Goal: Information Seeking & Learning: Compare options

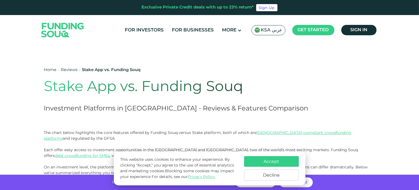
click at [271, 177] on button "Decline" at bounding box center [271, 175] width 55 height 11
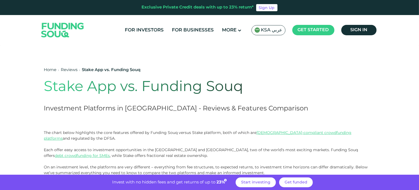
click at [185, 106] on h2 "Investment Platforms in Saudi Arabia - Reviews & Features Comparison" at bounding box center [176, 109] width 265 height 10
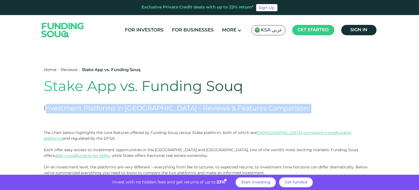
click at [185, 106] on h2 "Investment Platforms in Saudi Arabia - Reviews & Features Comparison" at bounding box center [176, 109] width 265 height 10
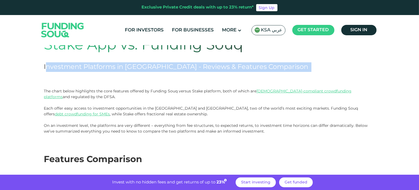
scroll to position [42, 0]
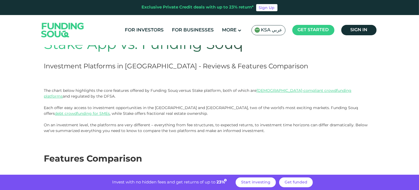
click at [56, 96] on p "The chart below highlights the core features offered by Funding Souq versus Sta…" at bounding box center [209, 102] width 331 height 29
drag, startPoint x: 56, startPoint y: 96, endPoint x: 126, endPoint y: 52, distance: 83.1
click at [126, 52] on h1 "Stake App vs. Funding Souq" at bounding box center [176, 45] width 265 height 17
click at [45, 105] on p "The chart below highlights the core features offered by Funding Souq versus Sta…" at bounding box center [209, 102] width 331 height 29
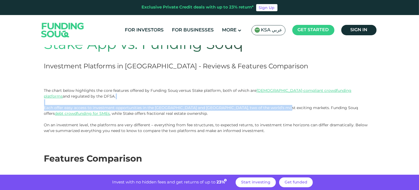
drag, startPoint x: 45, startPoint y: 105, endPoint x: 264, endPoint y: 109, distance: 218.4
click at [264, 109] on p "The chart below highlights the core features offered by Funding Souq versus Sta…" at bounding box center [209, 102] width 331 height 29
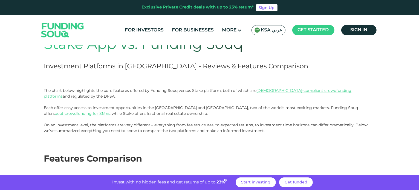
click at [276, 113] on p "The chart below highlights the core features offered by Funding Souq versus Sta…" at bounding box center [209, 102] width 331 height 29
click at [143, 130] on p "On an investment level, the platforms are very different – everything from fee …" at bounding box center [209, 127] width 331 height 11
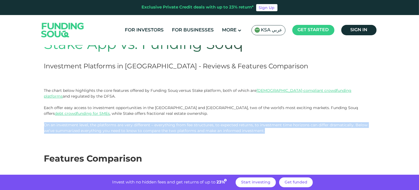
click at [143, 130] on p "On an investment level, the platforms are very different – everything from fee …" at bounding box center [209, 127] width 331 height 11
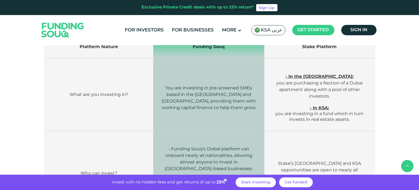
scroll to position [214, 0]
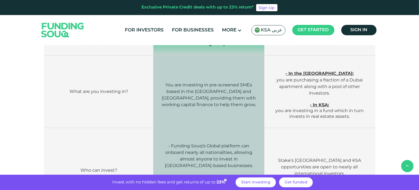
click at [206, 85] on span "You are investing in pre-screened SMEs based in the UAE and Saudi Arabia, provi…" at bounding box center [209, 94] width 94 height 25
drag, startPoint x: 206, startPoint y: 85, endPoint x: 244, endPoint y: 89, distance: 38.2
click at [244, 89] on span "You are investing in pre-screened SMEs based in the UAE and Saudi Arabia, provi…" at bounding box center [209, 94] width 94 height 25
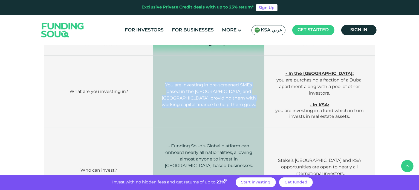
click at [244, 89] on span "You are investing in pre-screened SMEs based in the UAE and Saudi Arabia, provi…" at bounding box center [209, 94] width 94 height 25
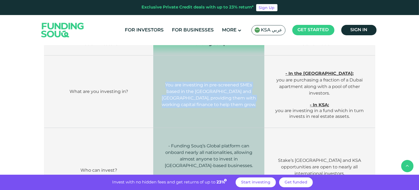
click at [244, 89] on span "You are investing in pre-screened SMEs based in the UAE and Saudi Arabia, provi…" at bounding box center [209, 94] width 94 height 25
click at [223, 100] on span "You are investing in pre-screened SMEs based in the UAE and Saudi Arabia, provi…" at bounding box center [209, 94] width 94 height 25
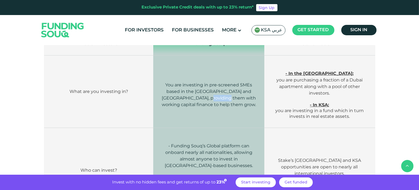
click at [223, 100] on span "You are investing in pre-screened SMEs based in the UAE and Saudi Arabia, provi…" at bounding box center [209, 94] width 94 height 25
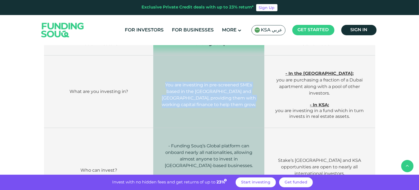
click at [223, 100] on span "You are investing in pre-screened SMEs based in the UAE and Saudi Arabia, provi…" at bounding box center [209, 94] width 94 height 25
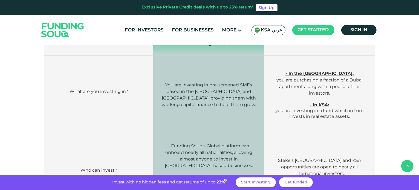
click at [314, 108] on span "- In KSA: you are investing in a fund which in turn invests in real estate asse…" at bounding box center [319, 110] width 88 height 17
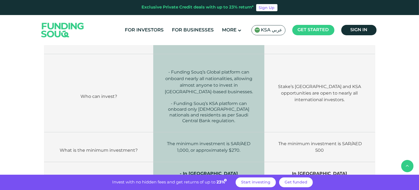
scroll to position [288, 0]
click at [219, 94] on span "- Funding Souq’s Global platform can onboard nearly all nationalities, allowing…" at bounding box center [209, 82] width 88 height 25
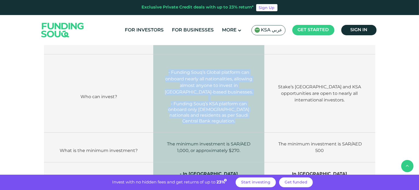
drag, startPoint x: 219, startPoint y: 94, endPoint x: 240, endPoint y: 110, distance: 26.7
click at [240, 110] on td "- Funding Souq’s Global platform can onboard nearly all nationalities, allowing…" at bounding box center [208, 93] width 111 height 78
click at [240, 110] on span "- Funding Souq’s KSA platform can onboard only Saudi nationals and residents as…" at bounding box center [208, 112] width 81 height 22
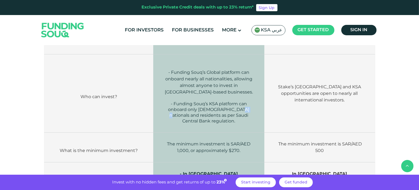
click at [240, 110] on span "- Funding Souq’s KSA platform can onboard only Saudi nationals and residents as…" at bounding box center [208, 112] width 81 height 22
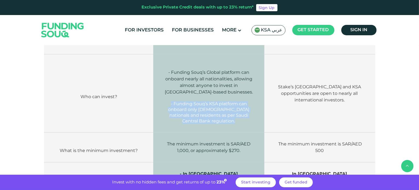
click at [242, 111] on span "- Funding Souq’s KSA platform can onboard only Saudi nationals and residents as…" at bounding box center [208, 112] width 81 height 22
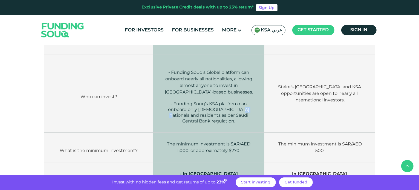
click at [242, 111] on span "- Funding Souq’s KSA platform can onboard only Saudi nationals and residents as…" at bounding box center [208, 112] width 81 height 22
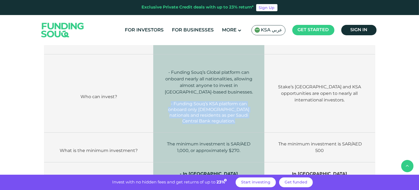
click at [242, 111] on span "- Funding Souq’s KSA platform can onboard only Saudi nationals and residents as…" at bounding box center [208, 112] width 81 height 22
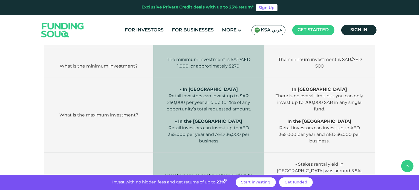
scroll to position [372, 0]
click at [242, 111] on span "- In Saudi Arabia Retail investors can invest up to SAR 250,000 per year and up…" at bounding box center [209, 99] width 84 height 25
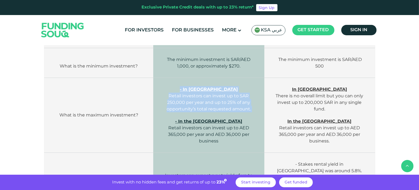
drag, startPoint x: 242, startPoint y: 111, endPoint x: 204, endPoint y: 87, distance: 44.8
click at [204, 87] on span "- In Saudi Arabia Retail investors can invest up to SAR 250,000 per year and up…" at bounding box center [209, 99] width 84 height 25
click at [204, 87] on strong "- In Saudi Arabia" at bounding box center [209, 89] width 58 height 5
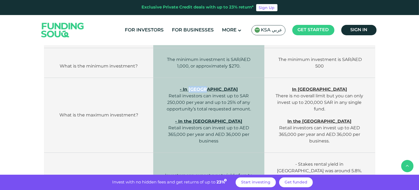
click at [204, 87] on strong "- In Saudi Arabia" at bounding box center [209, 89] width 58 height 5
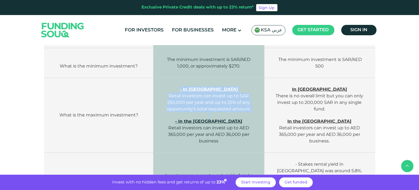
drag, startPoint x: 204, startPoint y: 87, endPoint x: 255, endPoint y: 114, distance: 58.1
click at [255, 114] on td "- In Saudi Arabia Retail investors can invest up to SAR 250,000 per year and up…" at bounding box center [208, 115] width 111 height 75
click at [255, 114] on p at bounding box center [208, 115] width 94 height 6
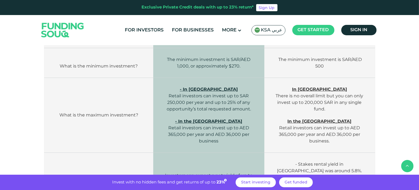
click at [255, 114] on p at bounding box center [208, 115] width 94 height 6
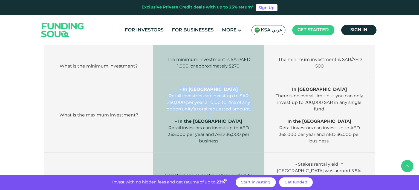
drag, startPoint x: 255, startPoint y: 114, endPoint x: 205, endPoint y: 77, distance: 62.4
click at [205, 78] on td "- In Saudi Arabia Retail investors can invest up to SAR 250,000 per year and up…" at bounding box center [208, 115] width 111 height 75
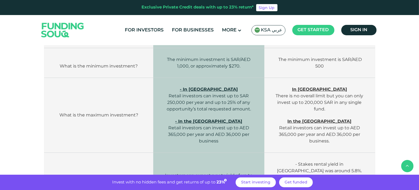
click at [313, 94] on span "In Saudi Arabia There is no overall limit but you can only invest up to 200,000…" at bounding box center [320, 99] width 88 height 25
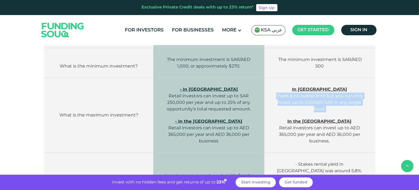
drag, startPoint x: 313, startPoint y: 94, endPoint x: 334, endPoint y: 104, distance: 22.8
click at [334, 104] on span "In Saudi Arabia There is no overall limit but you can only invest up to 200,000…" at bounding box center [320, 99] width 88 height 25
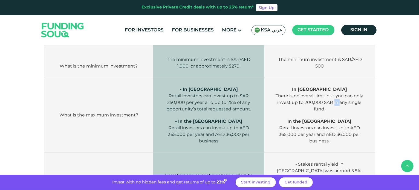
click at [334, 104] on span "In Saudi Arabia There is no overall limit but you can only invest up to 200,000…" at bounding box center [320, 99] width 88 height 25
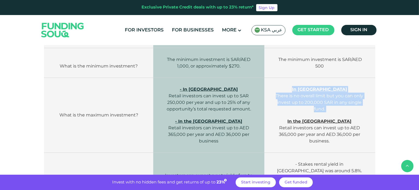
drag, startPoint x: 334, startPoint y: 104, endPoint x: 306, endPoint y: 87, distance: 31.9
click at [306, 87] on span "In Saudi Arabia There is no overall limit but you can only invest up to 200,000…" at bounding box center [320, 99] width 88 height 25
click at [306, 87] on strong "In Saudi Arabia" at bounding box center [319, 89] width 55 height 5
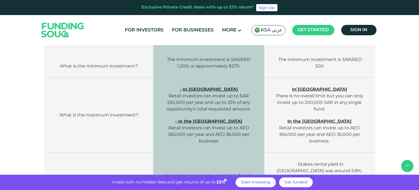
click at [306, 87] on strong "In Saudi Arabia" at bounding box center [319, 89] width 55 height 5
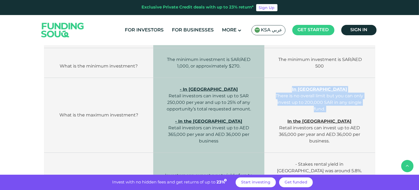
drag, startPoint x: 306, startPoint y: 87, endPoint x: 336, endPoint y: 103, distance: 33.7
click at [336, 103] on span "In Saudi Arabia There is no overall limit but you can only invest up to 200,000…" at bounding box center [320, 99] width 88 height 25
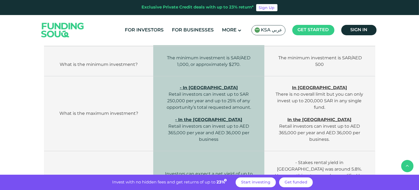
click at [336, 122] on p "In the UAE Retail investors can invest up to AED 365,000 per year and AED 36,00…" at bounding box center [320, 130] width 94 height 26
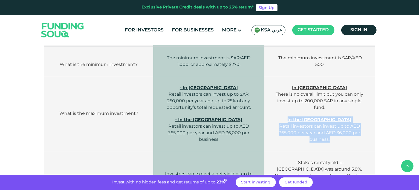
drag, startPoint x: 336, startPoint y: 122, endPoint x: 338, endPoint y: 134, distance: 11.9
click at [338, 134] on p "In the UAE Retail investors can invest up to AED 365,000 per year and AED 36,00…" at bounding box center [320, 130] width 94 height 26
click at [338, 134] on span "In the UAE Retail investors can invest up to AED 365,000 per year and AED 36,00…" at bounding box center [319, 129] width 81 height 25
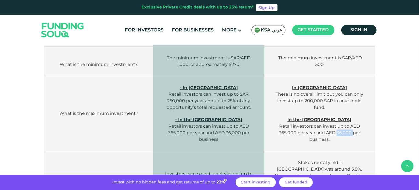
click at [338, 134] on span "In the UAE Retail investors can invest up to AED 365,000 per year and AED 36,00…" at bounding box center [319, 129] width 81 height 25
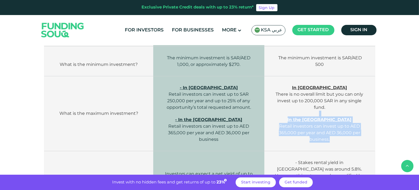
drag, startPoint x: 338, startPoint y: 134, endPoint x: 336, endPoint y: 113, distance: 20.9
click at [336, 113] on td "In Saudi Arabia There is no overall limit but you can only invest up to 200,000…" at bounding box center [319, 113] width 111 height 75
click at [336, 113] on p at bounding box center [320, 114] width 94 height 6
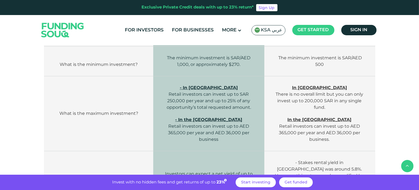
click at [336, 113] on p at bounding box center [320, 114] width 94 height 6
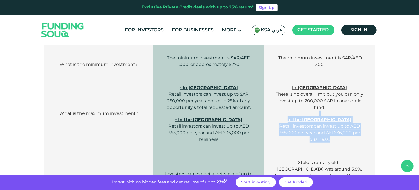
drag, startPoint x: 336, startPoint y: 113, endPoint x: 341, endPoint y: 141, distance: 28.6
click at [341, 141] on td "In Saudi Arabia There is no overall limit but you can only invest up to 200,000…" at bounding box center [319, 113] width 111 height 75
click at [341, 141] on p "In the UAE Retail investors can invest up to AED 365,000 per year and AED 36,00…" at bounding box center [320, 130] width 94 height 26
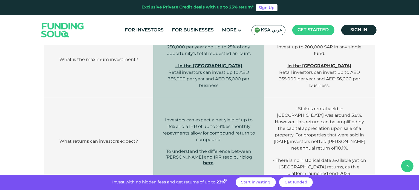
scroll to position [444, 0]
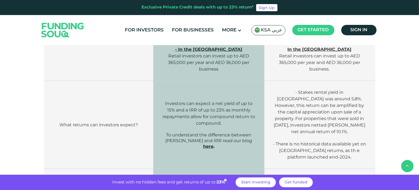
click at [296, 94] on span "- Stakes rental yield in UAE was around 5.8%. However, this return can be ampli…" at bounding box center [320, 112] width 92 height 45
drag, startPoint x: 296, startPoint y: 94, endPoint x: 284, endPoint y: 96, distance: 11.4
click at [284, 96] on span "- Stakes rental yield in UAE was around 5.8%. However, this return can be ampli…" at bounding box center [320, 112] width 92 height 45
drag, startPoint x: 284, startPoint y: 96, endPoint x: 281, endPoint y: 85, distance: 11.2
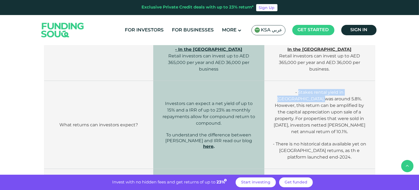
click at [281, 85] on td "- Stakes rental yield in UAE was around 5.8%. However, this return can be ampli…" at bounding box center [319, 125] width 111 height 88
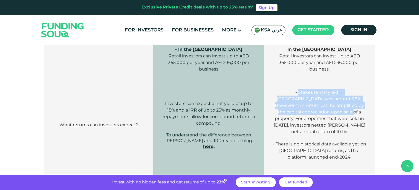
drag, startPoint x: 281, startPoint y: 85, endPoint x: 310, endPoint y: 111, distance: 39.0
click at [310, 111] on td "- Stakes rental yield in UAE was around 5.8%. However, this return can be ampli…" at bounding box center [319, 125] width 111 height 88
click at [310, 111] on span "- Stakes rental yield in UAE was around 5.8%. However, this return can be ampli…" at bounding box center [320, 112] width 92 height 45
drag, startPoint x: 310, startPoint y: 111, endPoint x: 284, endPoint y: 87, distance: 35.6
click at [284, 87] on td "- Stakes rental yield in UAE was around 5.8%. However, this return can be ampli…" at bounding box center [319, 125] width 111 height 88
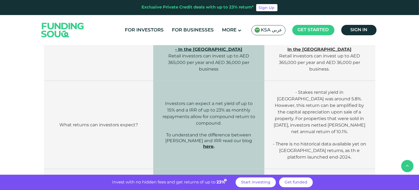
click at [314, 112] on span "- Stakes rental yield in UAE was around 5.8%. However, this return can be ampli…" at bounding box center [320, 112] width 92 height 45
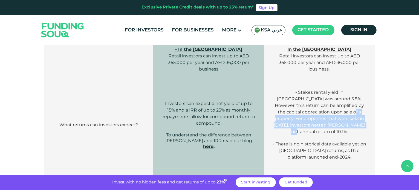
drag, startPoint x: 314, startPoint y: 112, endPoint x: 346, endPoint y: 125, distance: 35.1
click at [346, 125] on p "- Stakes rental yield in UAE was around 5.8%. However, this return can be ampli…" at bounding box center [320, 112] width 94 height 46
drag, startPoint x: 346, startPoint y: 125, endPoint x: 316, endPoint y: 113, distance: 33.1
click at [316, 113] on p "- Stakes rental yield in UAE was around 5.8%. However, this return can be ampli…" at bounding box center [320, 112] width 94 height 46
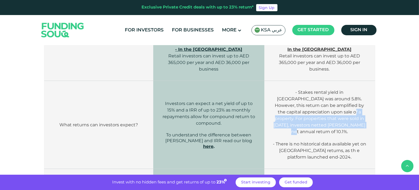
click at [316, 113] on span "- Stakes rental yield in UAE was around 5.8%. However, this return can be ampli…" at bounding box center [320, 112] width 92 height 45
drag, startPoint x: 316, startPoint y: 113, endPoint x: 359, endPoint y: 130, distance: 46.3
click at [359, 130] on td "- Stakes rental yield in UAE was around 5.8%. However, this return can be ampli…" at bounding box center [319, 125] width 111 height 88
click at [359, 135] on p "- There is no historical data available yet on Saudi Arabia returns, as th e pl…" at bounding box center [320, 147] width 94 height 25
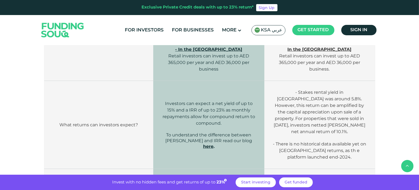
click at [181, 107] on span "Investors can expect a net yield of up to 15% and a IRR of up to 23% as monthly…" at bounding box center [209, 113] width 92 height 25
drag, startPoint x: 181, startPoint y: 107, endPoint x: 160, endPoint y: 101, distance: 21.9
click at [160, 101] on td "Investors can expect a net yield of up to 15% and a IRR of up to 23% as monthly…" at bounding box center [208, 125] width 111 height 88
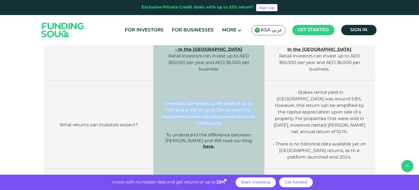
drag, startPoint x: 160, startPoint y: 101, endPoint x: 247, endPoint y: 125, distance: 89.7
click at [247, 125] on td "Investors can expect a net yield of up to 15% and a IRR of up to 23% as monthly…" at bounding box center [208, 125] width 111 height 88
click at [247, 125] on p "Investors can expect a net yield of up to 15% and a IRR of up to 23% as monthly…" at bounding box center [208, 113] width 94 height 26
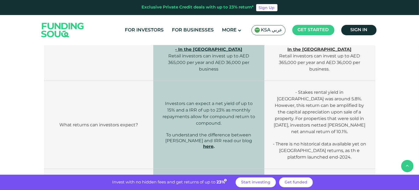
click at [247, 125] on p "Investors can expect a net yield of up to 15% and a IRR of up to 23% as monthly…" at bounding box center [208, 113] width 94 height 26
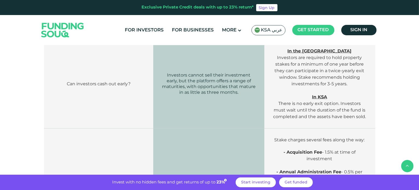
scroll to position [669, 0]
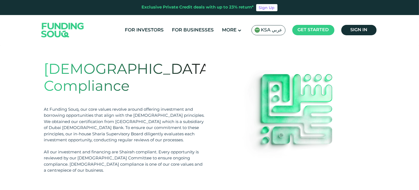
click at [176, 68] on h1 "[DEMOGRAPHIC_DATA] Compliance" at bounding box center [124, 79] width 161 height 34
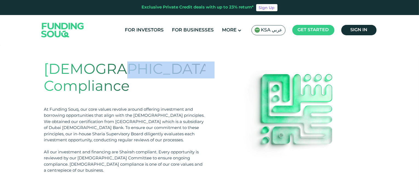
click at [176, 68] on h1 "[DEMOGRAPHIC_DATA] Compliance" at bounding box center [124, 79] width 161 height 34
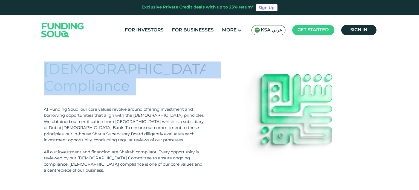
click at [176, 68] on h1 "[DEMOGRAPHIC_DATA] Compliance" at bounding box center [124, 79] width 161 height 34
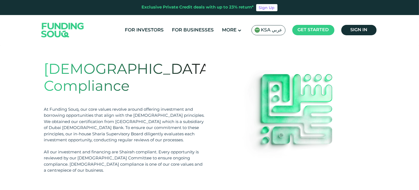
click at [175, 107] on div "At Funding Souq, our core values revolve around offering investment and borrowi…" at bounding box center [124, 125] width 161 height 37
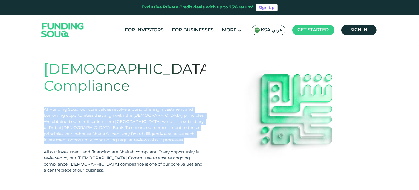
drag, startPoint x: 175, startPoint y: 101, endPoint x: 192, endPoint y: 101, distance: 16.7
click at [192, 107] on div "At Funding Souq, our core values revolve around offering investment and borrowi…" at bounding box center [124, 125] width 161 height 37
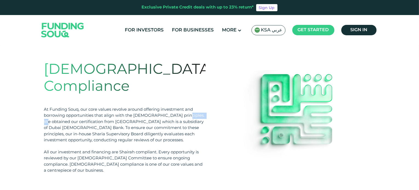
click at [192, 107] on div "At Funding Souq, our core values revolve around offering investment and borrowi…" at bounding box center [124, 125] width 161 height 37
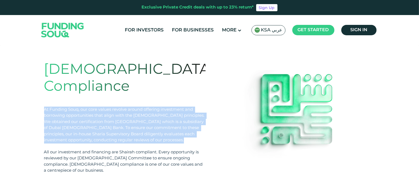
click at [192, 107] on div "At Funding Souq, our core values revolve around offering investment and borrowi…" at bounding box center [124, 125] width 161 height 37
drag, startPoint x: 192, startPoint y: 101, endPoint x: 199, endPoint y: 112, distance: 12.8
click at [199, 112] on div "At Funding Souq, our core values revolve around offering investment and borrowi…" at bounding box center [124, 125] width 161 height 37
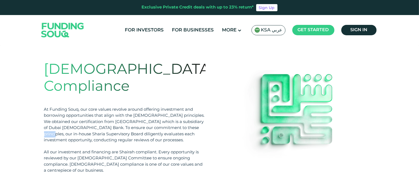
click at [199, 112] on div "At Funding Souq, our core values revolve around offering investment and borrowi…" at bounding box center [124, 125] width 161 height 37
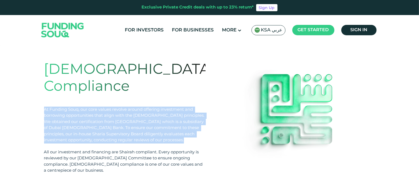
click at [199, 112] on div "At Funding Souq, our core values revolve around offering investment and borrowi…" at bounding box center [124, 125] width 161 height 37
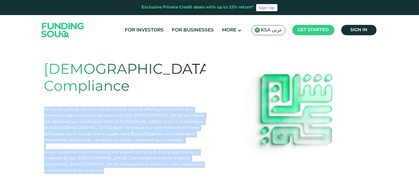
drag, startPoint x: 199, startPoint y: 112, endPoint x: 202, endPoint y: 144, distance: 32.7
click at [202, 144] on div "Shariah Compliance At Funding Souq, our core values revolve around offering inv…" at bounding box center [124, 118] width 161 height 112
click at [202, 149] on div "All our investment and financing are Shairah compliant. Every opportunity is re…" at bounding box center [124, 161] width 161 height 25
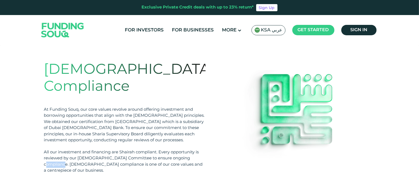
click at [202, 149] on div "All our investment and financing are Shairah compliant. Every opportunity is re…" at bounding box center [124, 161] width 161 height 25
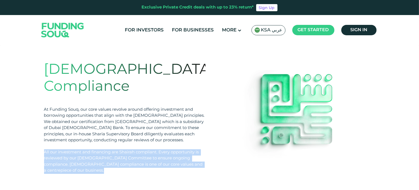
click at [202, 149] on div "All our investment and financing are Shairah compliant. Every opportunity is re…" at bounding box center [124, 161] width 161 height 25
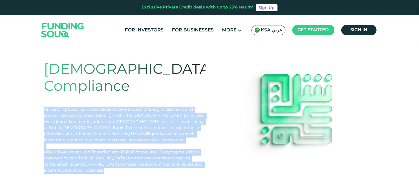
drag, startPoint x: 202, startPoint y: 144, endPoint x: 195, endPoint y: 99, distance: 45.5
click at [195, 99] on div "Shariah Compliance At Funding Souq, our core values revolve around offering inv…" at bounding box center [124, 118] width 161 height 112
click at [195, 107] on div "At Funding Souq, our core values revolve around offering investment and borrowi…" at bounding box center [124, 125] width 161 height 37
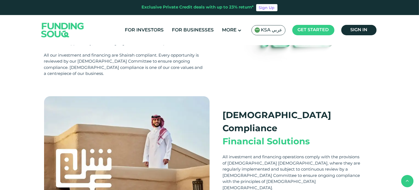
scroll to position [189, 0]
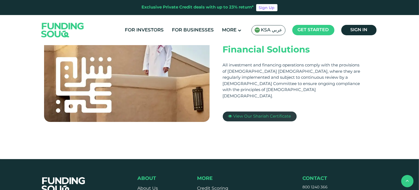
click at [245, 112] on link "View Our Shariah Certificate" at bounding box center [260, 117] width 74 height 10
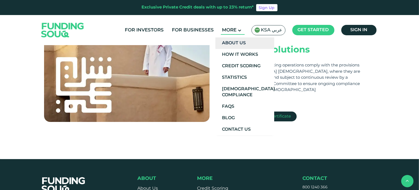
click at [235, 37] on link "About Us" at bounding box center [244, 42] width 59 height 11
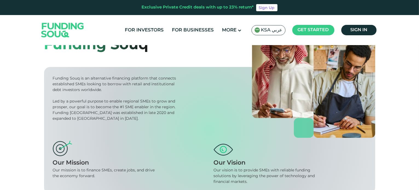
scroll to position [53, 0]
click at [142, 100] on div "Led by a powerful purpose to enable regional SMEs to grow and prosper, our goal…" at bounding box center [115, 110] width 125 height 23
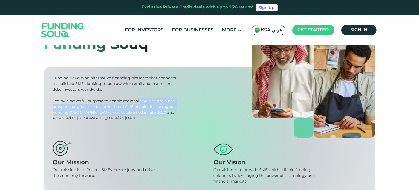
drag, startPoint x: 142, startPoint y: 100, endPoint x: 157, endPoint y: 111, distance: 18.6
click at [157, 111] on div "Led by a powerful purpose to enable regional SMEs to grow and prosper, our goal…" at bounding box center [115, 110] width 125 height 23
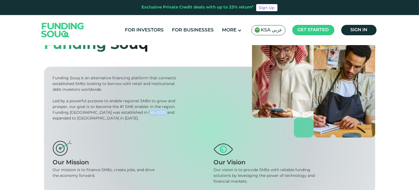
click at [157, 111] on div "Led by a powerful purpose to enable regional SMEs to grow and prosper, our goal…" at bounding box center [115, 110] width 125 height 23
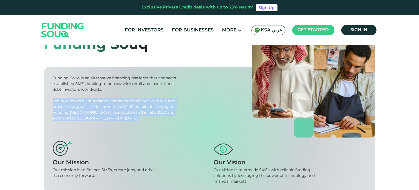
click at [157, 111] on div "Led by a powerful purpose to enable regional SMEs to grow and prosper, our goal…" at bounding box center [115, 110] width 125 height 23
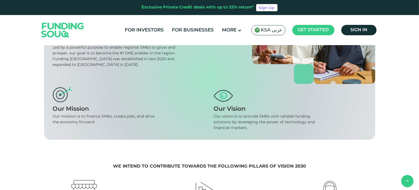
scroll to position [203, 0]
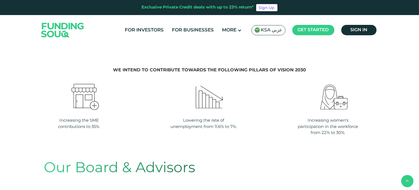
click at [198, 122] on div "Lowering the rate of unemployment from 11.6% to 7%." at bounding box center [204, 123] width 68 height 12
drag, startPoint x: 198, startPoint y: 122, endPoint x: 220, endPoint y: 124, distance: 22.1
click at [220, 124] on div "Lowering the rate of unemployment from 11.6% to 7%." at bounding box center [204, 123] width 68 height 12
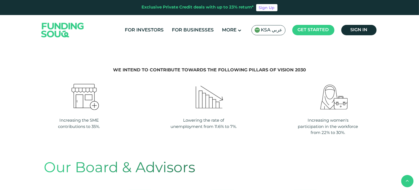
drag, startPoint x: 220, startPoint y: 124, endPoint x: 247, endPoint y: 129, distance: 27.8
click at [247, 129] on li "Lowering the rate of unemployment from 11.6% to 7%." at bounding box center [209, 106] width 79 height 47
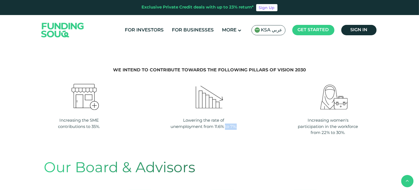
click at [247, 129] on li "Lowering the rate of unemployment from 11.6% to 7%." at bounding box center [209, 106] width 79 height 47
click at [319, 125] on div "Increasing women's participation in the workforce from 22% to 30%." at bounding box center [328, 126] width 68 height 19
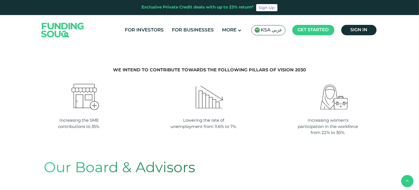
click at [80, 123] on div "Increasing the SME contributions to 35%." at bounding box center [79, 123] width 68 height 12
drag, startPoint x: 80, startPoint y: 123, endPoint x: 105, endPoint y: 132, distance: 26.7
click at [105, 132] on ul "Increasing the SME contributions to 35%. Lowering the rate of unemployment from…" at bounding box center [209, 109] width 331 height 53
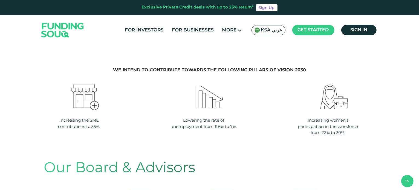
click at [105, 132] on ul "Increasing the SME contributions to 35%. Lowering the rate of unemployment from…" at bounding box center [209, 109] width 331 height 53
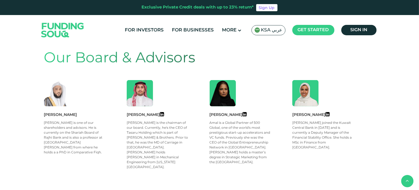
scroll to position [312, 0]
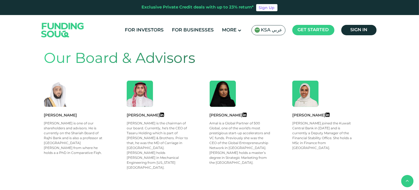
click at [137, 115] on div "[PERSON_NAME]" at bounding box center [168, 115] width 83 height 6
drag, startPoint x: 137, startPoint y: 115, endPoint x: 147, endPoint y: 115, distance: 10.1
click at [147, 115] on div "[PERSON_NAME]" at bounding box center [168, 115] width 83 height 6
click at [127, 134] on div "[PERSON_NAME] is the chairman of our board. Currently, he's the CEO of Tasaru H…" at bounding box center [158, 145] width 62 height 49
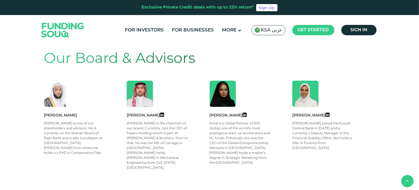
click at [49, 150] on div "[PERSON_NAME] is one of our shareholders and advisors. He is currently on the S…" at bounding box center [75, 138] width 62 height 34
drag, startPoint x: 49, startPoint y: 150, endPoint x: 99, endPoint y: 152, distance: 49.8
click at [99, 152] on div "[PERSON_NAME] is one of our shareholders and advisors. He is currently on the S…" at bounding box center [75, 138] width 62 height 34
click at [181, 140] on div "[PERSON_NAME] is the chairman of our board. Currently, he's the CEO of Tasaru H…" at bounding box center [158, 145] width 62 height 49
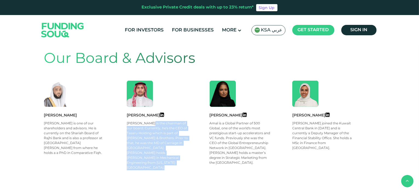
click at [181, 140] on div "[PERSON_NAME] is the chairman of our board. Currently, he's the CEO of Tasaru H…" at bounding box center [158, 145] width 62 height 49
click at [169, 122] on div "[PERSON_NAME] is the chairman of our board. Currently, he's the CEO of Tasaru H…" at bounding box center [158, 145] width 62 height 49
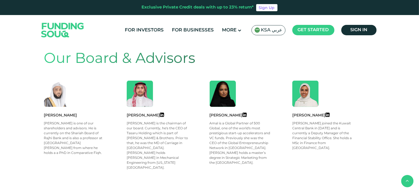
click at [135, 133] on div "[PERSON_NAME] is the chairman of our board. Currently, he's the CEO of Tasaru H…" at bounding box center [158, 145] width 62 height 49
drag, startPoint x: 135, startPoint y: 133, endPoint x: 153, endPoint y: 130, distance: 18.8
click at [153, 130] on div "[PERSON_NAME] is the chairman of our board. Currently, he's the CEO of Tasaru H…" at bounding box center [158, 145] width 62 height 49
click at [154, 137] on div "[PERSON_NAME] is the chairman of our board. Currently, he's the CEO of Tasaru H…" at bounding box center [158, 145] width 62 height 49
drag, startPoint x: 154, startPoint y: 137, endPoint x: 171, endPoint y: 142, distance: 18.2
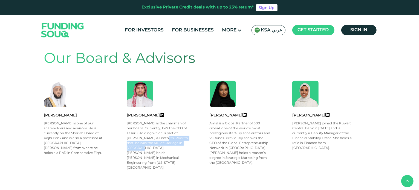
click at [171, 142] on div "[PERSON_NAME] is the chairman of our board. Currently, he's the CEO of Tasaru H…" at bounding box center [158, 145] width 62 height 49
drag, startPoint x: 171, startPoint y: 142, endPoint x: 148, endPoint y: 140, distance: 22.8
click at [148, 140] on div "[PERSON_NAME] is the chairman of our board. Currently, he's the CEO of Tasaru H…" at bounding box center [158, 145] width 62 height 49
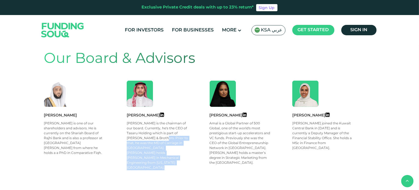
drag, startPoint x: 148, startPoint y: 140, endPoint x: 172, endPoint y: 158, distance: 30.2
click at [172, 158] on div "[PERSON_NAME] is the chairman of our board. Currently, he's the CEO of Tasaru H…" at bounding box center [158, 145] width 62 height 49
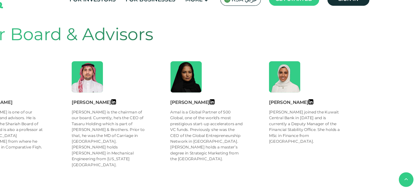
scroll to position [311, 0]
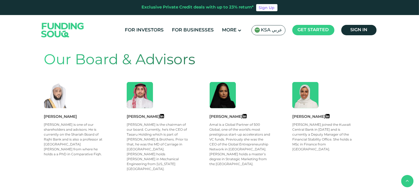
click at [234, 154] on div "Amal is a Global Partner of 500 Global, one of the world's most prestigious sta…" at bounding box center [241, 145] width 62 height 44
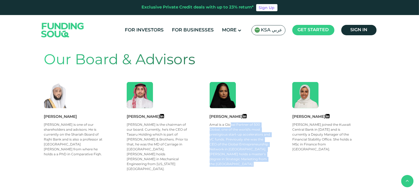
click at [235, 155] on div "Amal is a Global Partner of 500 Global, one of the world's most prestigious sta…" at bounding box center [241, 145] width 62 height 44
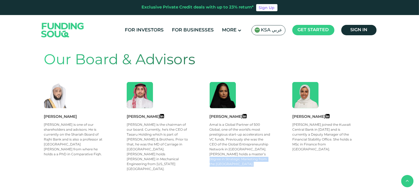
drag, startPoint x: 235, startPoint y: 155, endPoint x: 257, endPoint y: 172, distance: 27.9
click at [257, 172] on section "Our Board & Advisors [PERSON_NAME] [PERSON_NAME] is one of our shareholders and…" at bounding box center [209, 115] width 331 height 152
click at [336, 123] on div "[PERSON_NAME] joined the Kuwait Central Bank in [DATE] and is currently a Deput…" at bounding box center [323, 138] width 62 height 30
drag, startPoint x: 336, startPoint y: 123, endPoint x: 322, endPoint y: 123, distance: 13.7
click at [322, 123] on div "[PERSON_NAME] joined the Kuwait Central Bank in [DATE] and is currently a Deput…" at bounding box center [323, 138] width 62 height 30
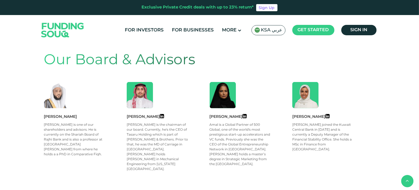
click at [304, 123] on div "[PERSON_NAME] joined the Kuwait Central Bank in [DATE] and is currently a Deput…" at bounding box center [323, 138] width 62 height 30
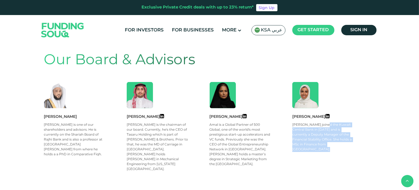
drag, startPoint x: 304, startPoint y: 123, endPoint x: 343, endPoint y: 149, distance: 46.8
click at [343, 149] on div "[PERSON_NAME] joined the Kuwait Central Bank in [DATE] and is currently a Deput…" at bounding box center [323, 138] width 62 height 30
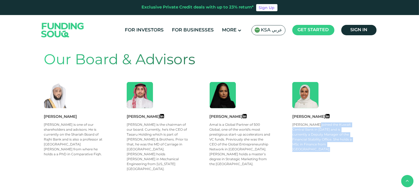
click at [343, 149] on div "[PERSON_NAME] joined the Kuwait Central Bank in [DATE] and is currently a Deput…" at bounding box center [323, 138] width 62 height 30
